Goal: Task Accomplishment & Management: Use online tool/utility

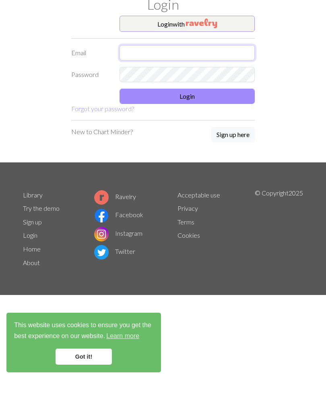
type input "[EMAIL_ADDRESS][DOMAIN_NAME]"
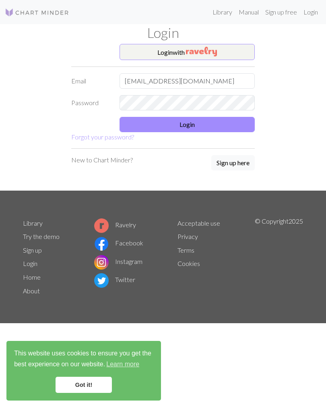
click at [207, 120] on button "Login" at bounding box center [187, 124] width 135 height 15
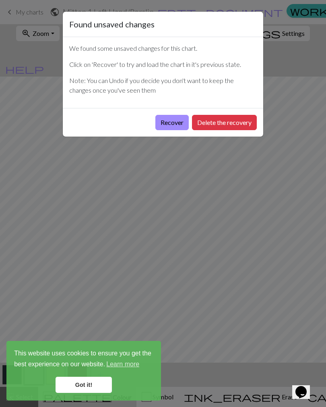
click at [232, 123] on button "Delete the recovery" at bounding box center [224, 122] width 65 height 15
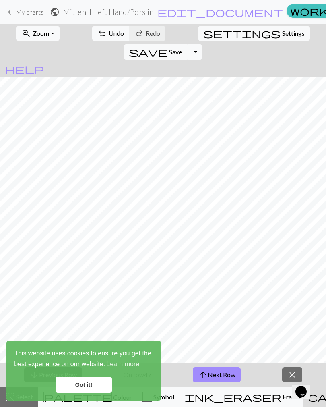
scroll to position [11, 231]
click at [90, 385] on link "Got it!" at bounding box center [84, 385] width 56 height 16
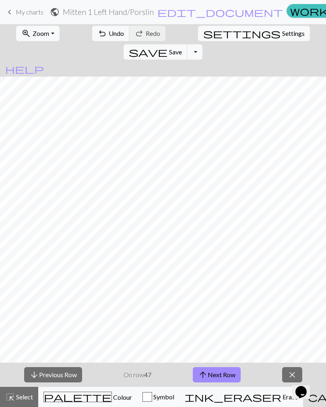
click at [68, 377] on button "arrow_downward Previous Row" at bounding box center [53, 374] width 58 height 15
click at [68, 376] on button "arrow_downward Previous Row" at bounding box center [53, 374] width 58 height 15
click at [74, 374] on button "arrow_downward Previous Row" at bounding box center [53, 374] width 58 height 15
click at [73, 374] on button "arrow_downward Previous Row" at bounding box center [53, 374] width 58 height 15
click at [74, 378] on button "arrow_downward Previous Row" at bounding box center [53, 374] width 58 height 15
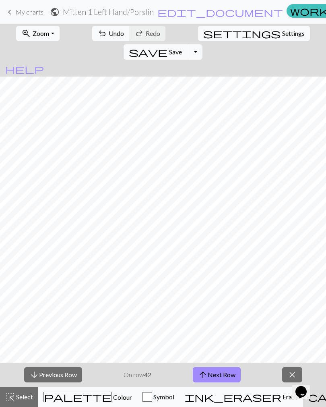
click at [74, 378] on button "arrow_downward Previous Row" at bounding box center [53, 374] width 58 height 15
click at [74, 381] on button "arrow_downward Previous Row" at bounding box center [53, 374] width 58 height 15
click at [75, 382] on button "arrow_downward Previous Row" at bounding box center [53, 374] width 58 height 15
click at [75, 381] on button "arrow_downward Previous Row" at bounding box center [53, 374] width 58 height 15
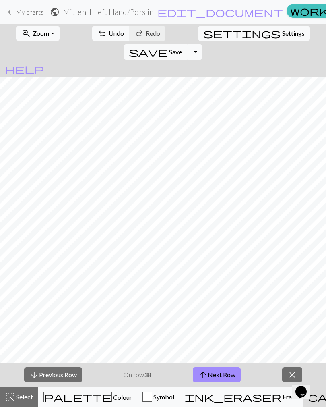
click at [74, 380] on button "arrow_downward Previous Row" at bounding box center [53, 374] width 58 height 15
click at [73, 380] on button "arrow_downward Previous Row" at bounding box center [53, 374] width 58 height 15
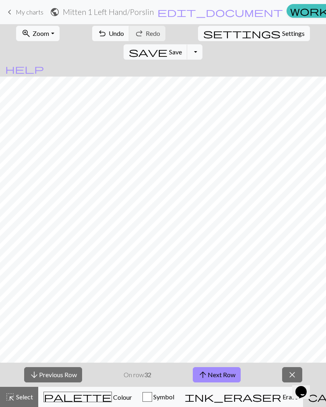
click at [72, 380] on button "arrow_downward Previous Row" at bounding box center [53, 374] width 58 height 15
click at [73, 380] on button "arrow_downward Previous Row" at bounding box center [53, 374] width 58 height 15
click at [75, 380] on button "arrow_downward Previous Row" at bounding box center [53, 374] width 58 height 15
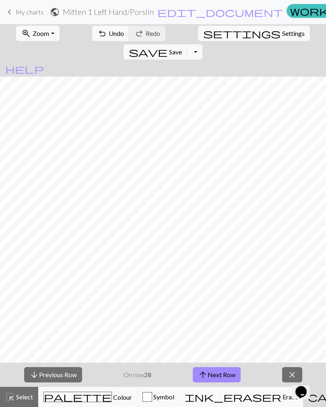
click at [76, 381] on button "arrow_downward Previous Row" at bounding box center [53, 374] width 58 height 15
click at [75, 381] on button "arrow_downward Previous Row" at bounding box center [53, 374] width 58 height 15
click at [76, 382] on button "arrow_downward Previous Row" at bounding box center [53, 374] width 58 height 15
click at [213, 375] on button "arrow_upward Next Row" at bounding box center [217, 374] width 48 height 15
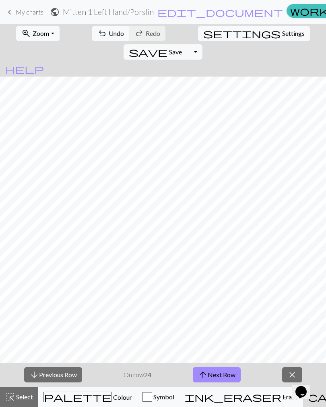
click at [112, 400] on span "Colour" at bounding box center [122, 397] width 20 height 8
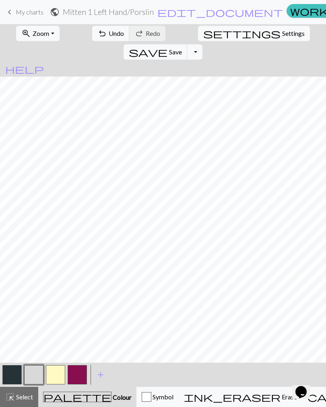
click at [14, 372] on button "button" at bounding box center [11, 374] width 19 height 19
click at [37, 371] on button "button" at bounding box center [33, 374] width 19 height 19
click at [14, 367] on button "button" at bounding box center [11, 374] width 19 height 19
click at [182, 48] on span "Save" at bounding box center [175, 52] width 13 height 8
click at [79, 376] on button "button" at bounding box center [77, 374] width 19 height 19
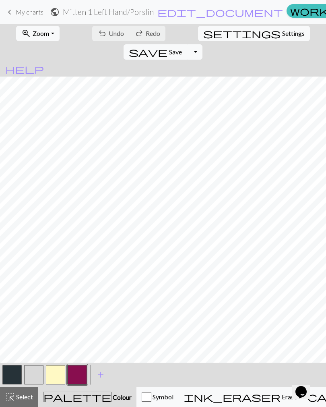
click at [79, 375] on button "button" at bounding box center [77, 374] width 19 height 19
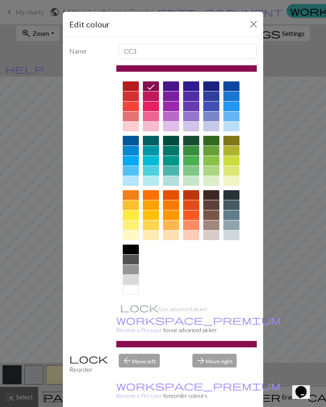
click at [211, 164] on div at bounding box center [211, 161] width 16 height 10
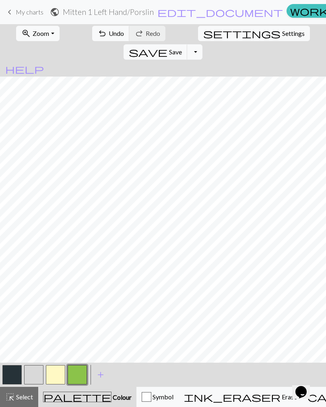
click at [168, 46] on span "save" at bounding box center [148, 51] width 39 height 11
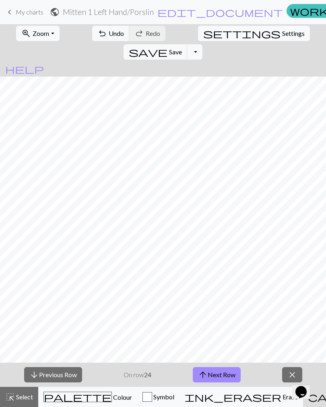
click at [224, 377] on button "arrow_upward Next Row" at bounding box center [217, 374] width 48 height 15
click at [219, 376] on button "arrow_upward Next Row" at bounding box center [217, 374] width 48 height 15
click at [219, 372] on button "arrow_upward Next Row" at bounding box center [217, 374] width 48 height 15
click at [214, 375] on button "arrow_upward Next Row" at bounding box center [217, 374] width 48 height 15
click at [219, 377] on button "arrow_upward Next Row" at bounding box center [217, 374] width 48 height 15
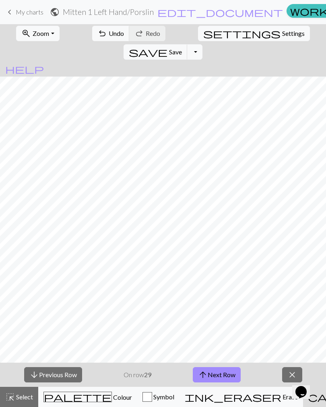
click at [218, 371] on button "arrow_upward Next Row" at bounding box center [217, 374] width 48 height 15
click at [225, 376] on button "arrow_upward Next Row" at bounding box center [217, 374] width 48 height 15
click at [222, 377] on button "arrow_upward Next Row" at bounding box center [217, 374] width 48 height 15
click at [220, 376] on button "arrow_upward Next Row" at bounding box center [217, 374] width 48 height 15
click at [212, 373] on button "arrow_upward Next Row" at bounding box center [217, 374] width 48 height 15
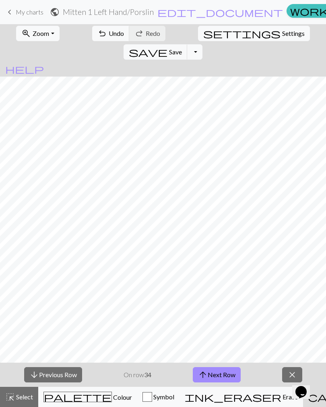
click at [234, 377] on button "arrow_upward Next Row" at bounding box center [217, 374] width 48 height 15
click at [221, 371] on button "arrow_upward Next Row" at bounding box center [217, 374] width 48 height 15
click at [218, 377] on button "arrow_upward Next Row" at bounding box center [217, 374] width 48 height 15
click at [226, 377] on button "arrow_upward Next Row" at bounding box center [217, 374] width 48 height 15
click at [222, 368] on button "arrow_upward Next Row" at bounding box center [217, 374] width 48 height 15
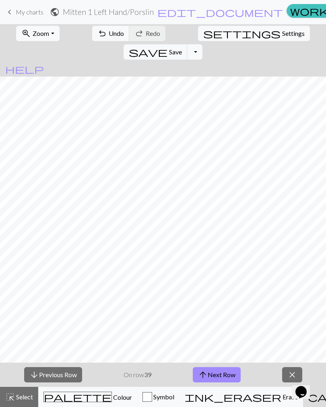
click at [225, 377] on button "arrow_upward Next Row" at bounding box center [217, 374] width 48 height 15
click at [222, 371] on button "arrow_upward Next Row" at bounding box center [217, 374] width 48 height 15
click at [220, 371] on button "arrow_upward Next Row" at bounding box center [217, 374] width 48 height 15
